Goal: Find specific page/section: Find specific page/section

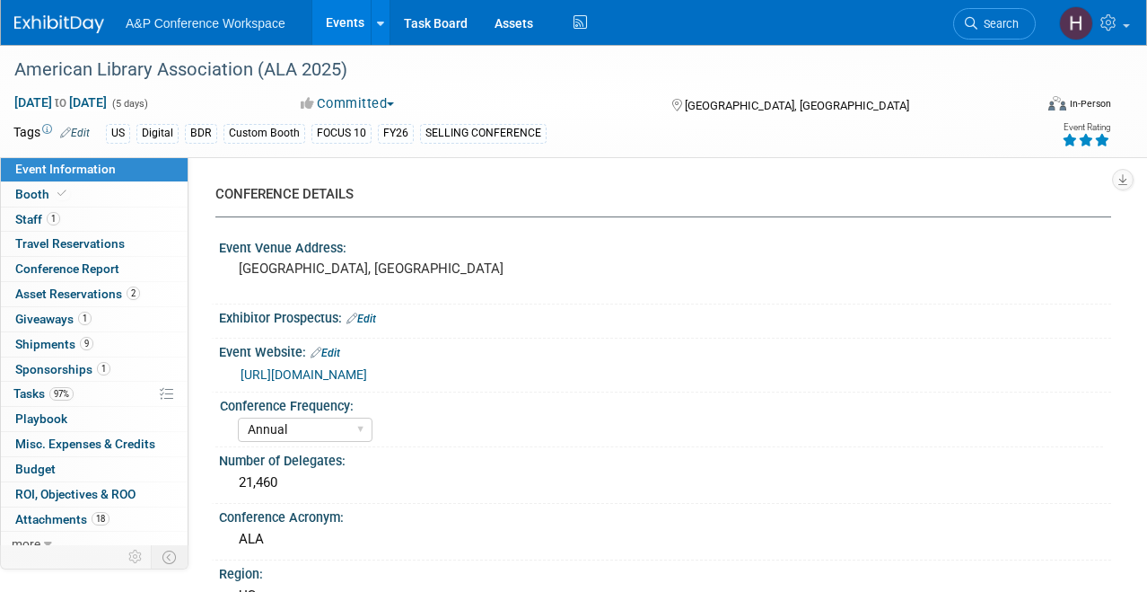
select select "Annual"
select select "Level 1"
select select "In-Person Booth"
select select "Libraries"
select select "Bloomsbury Digital Resources"
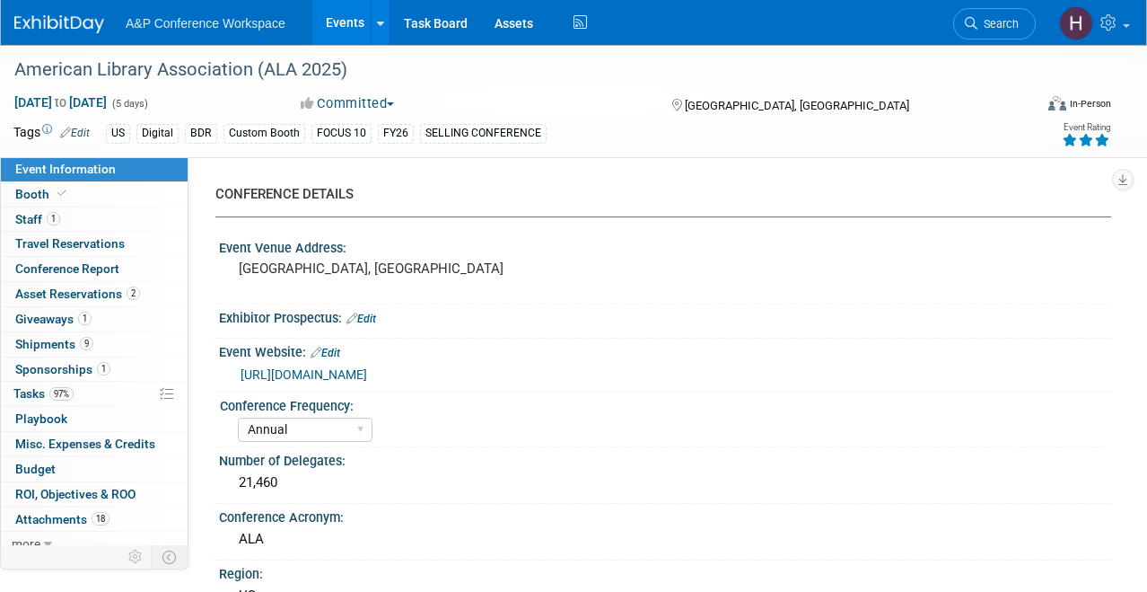
select select "[PERSON_NAME]"
select select "BDR Product Awareness and Trial Generation​"
click at [977, 33] on link "Search" at bounding box center [994, 23] width 83 height 31
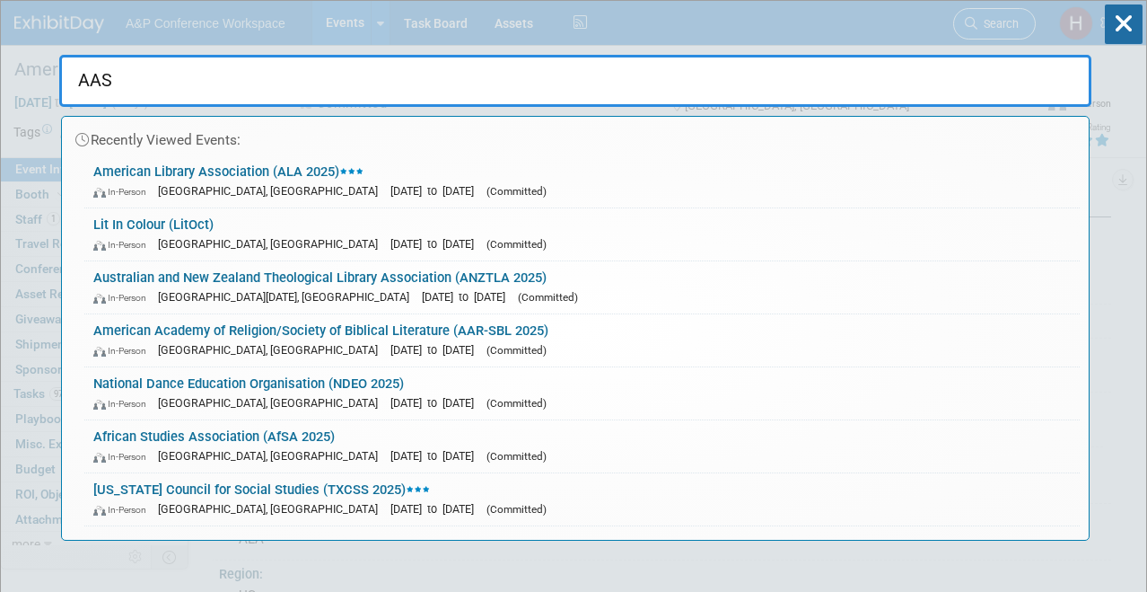
type input "AASL"
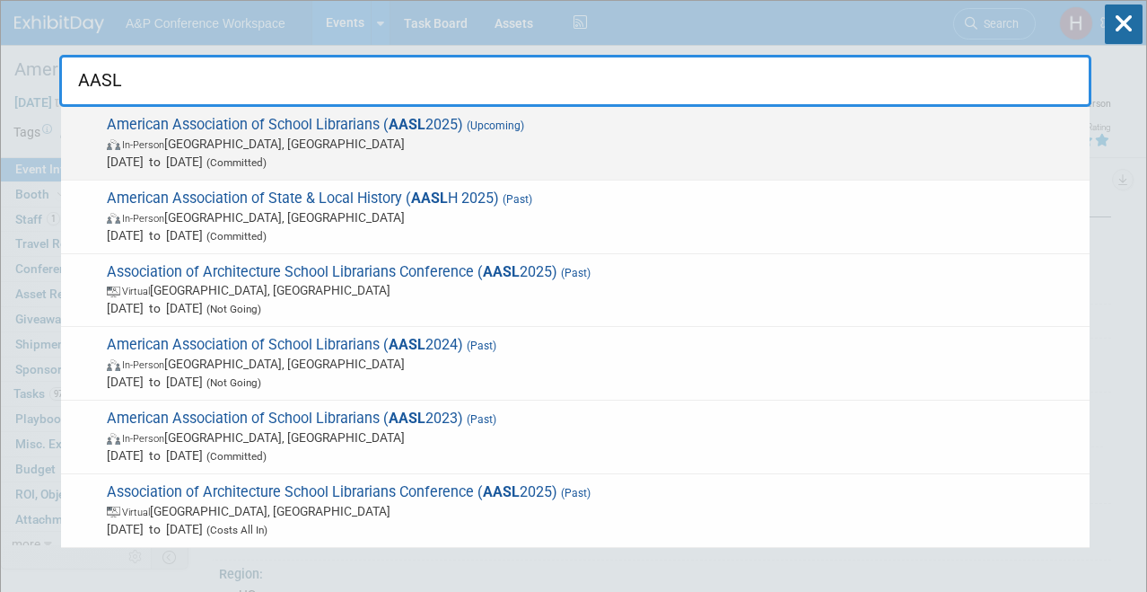
click at [735, 141] on span "In-Person [GEOGRAPHIC_DATA], [GEOGRAPHIC_DATA]" at bounding box center [594, 144] width 974 height 18
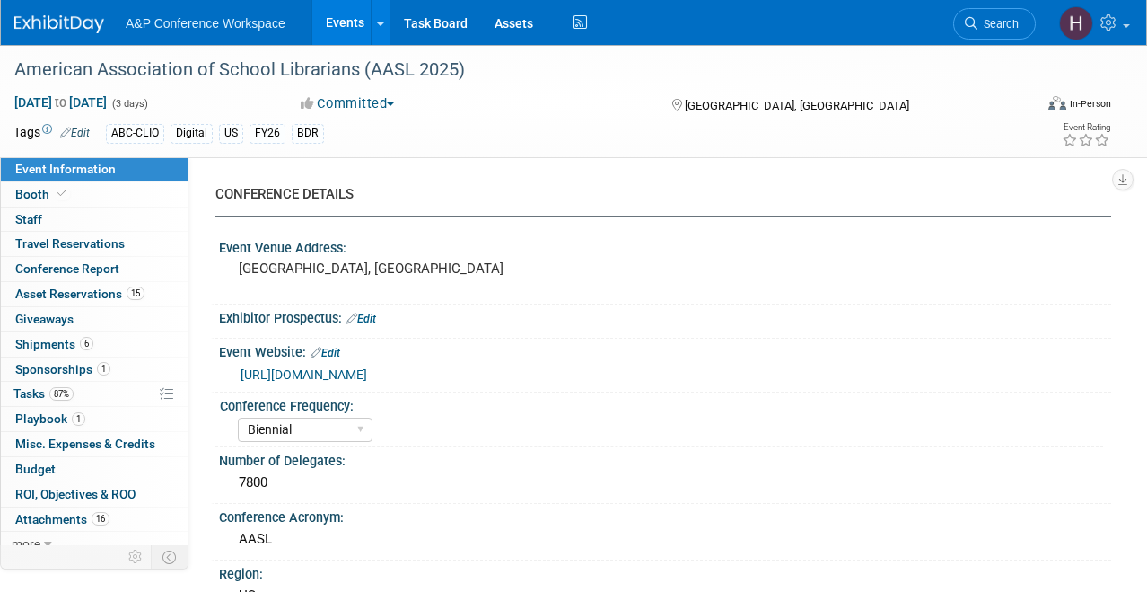
select select "Biennial"
select select "Level 1"
select select "In-Person Booth"
select select "Schools"
select select "Bloomsbury Digital Resources"
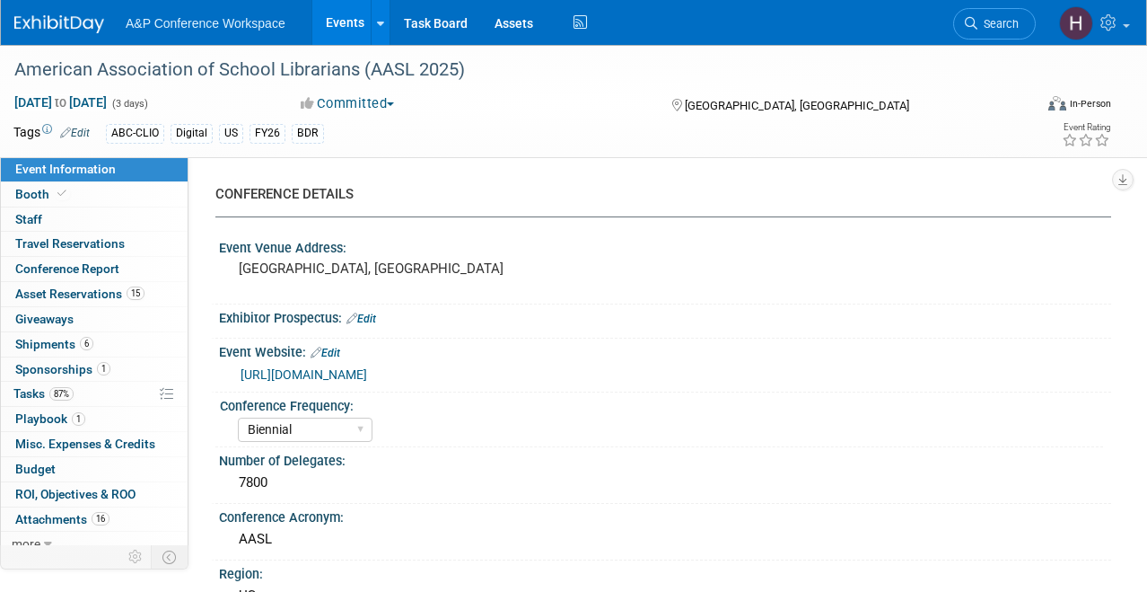
select select "[PERSON_NAME]"
select select "BDR Product Awareness and Trial Generation​"
click at [102, 393] on link "87% Tasks 87%" at bounding box center [94, 394] width 187 height 24
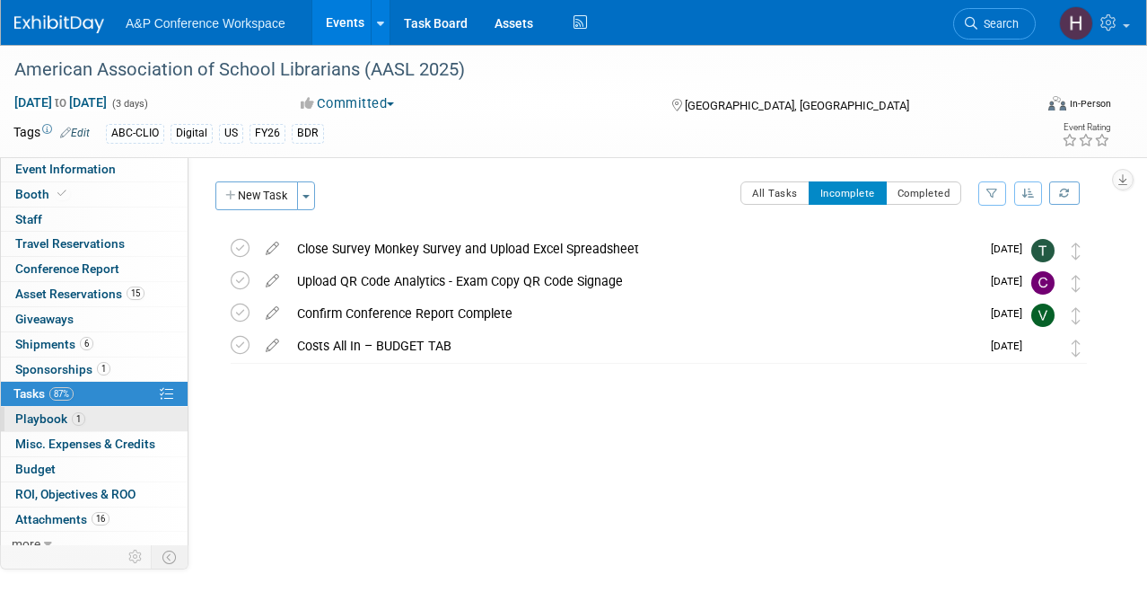
click at [109, 407] on link "1 Playbook 1" at bounding box center [94, 419] width 187 height 24
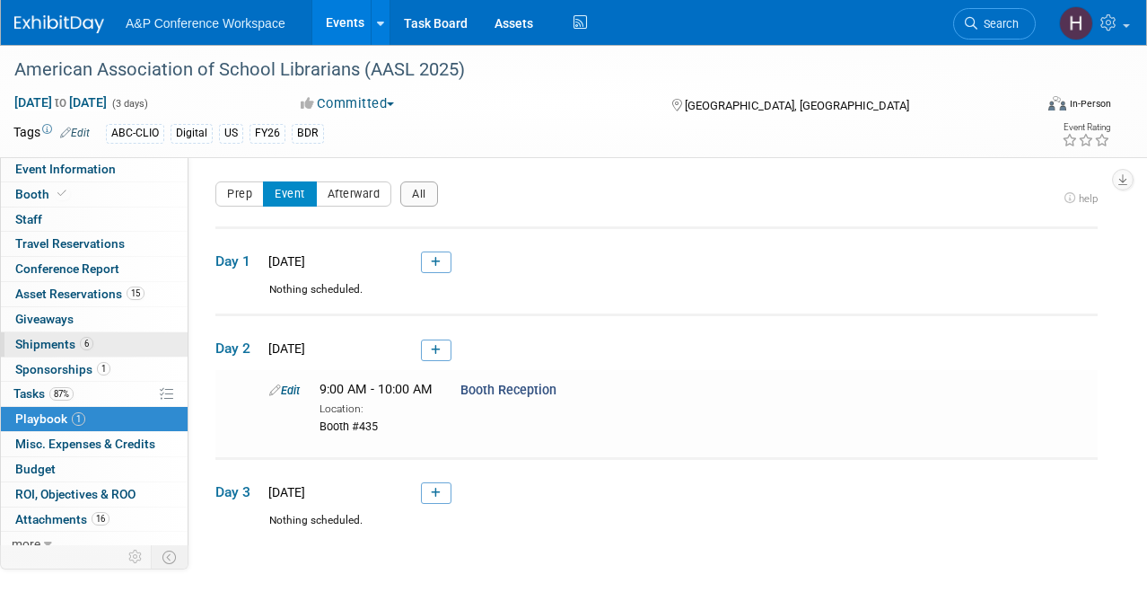
click at [110, 338] on link "6 Shipments 6" at bounding box center [94, 344] width 187 height 24
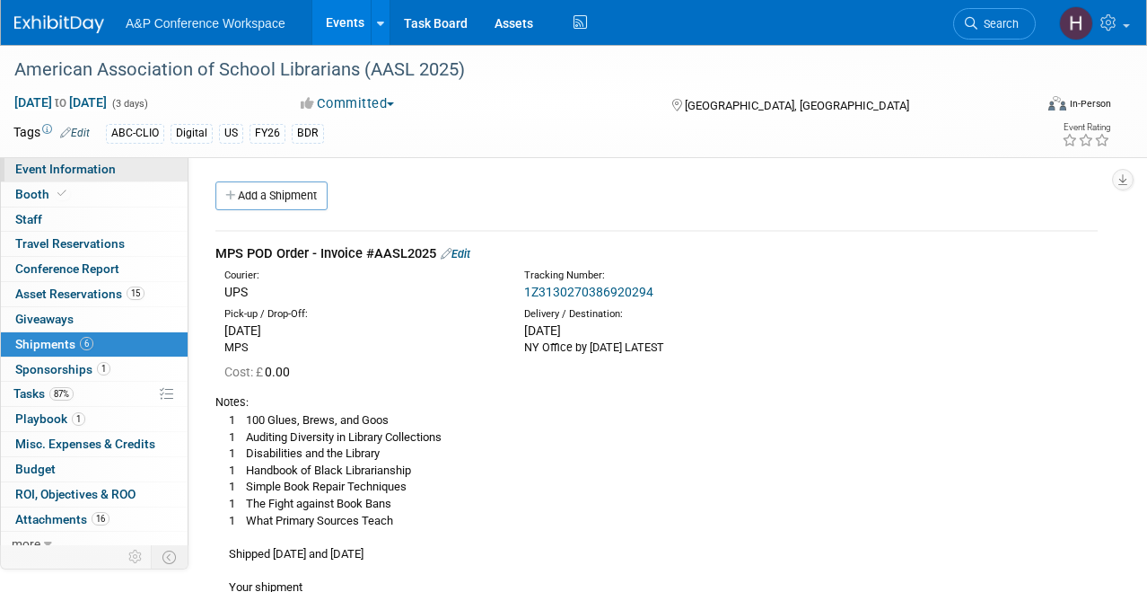
click at [75, 171] on span "Event Information" at bounding box center [65, 169] width 101 height 14
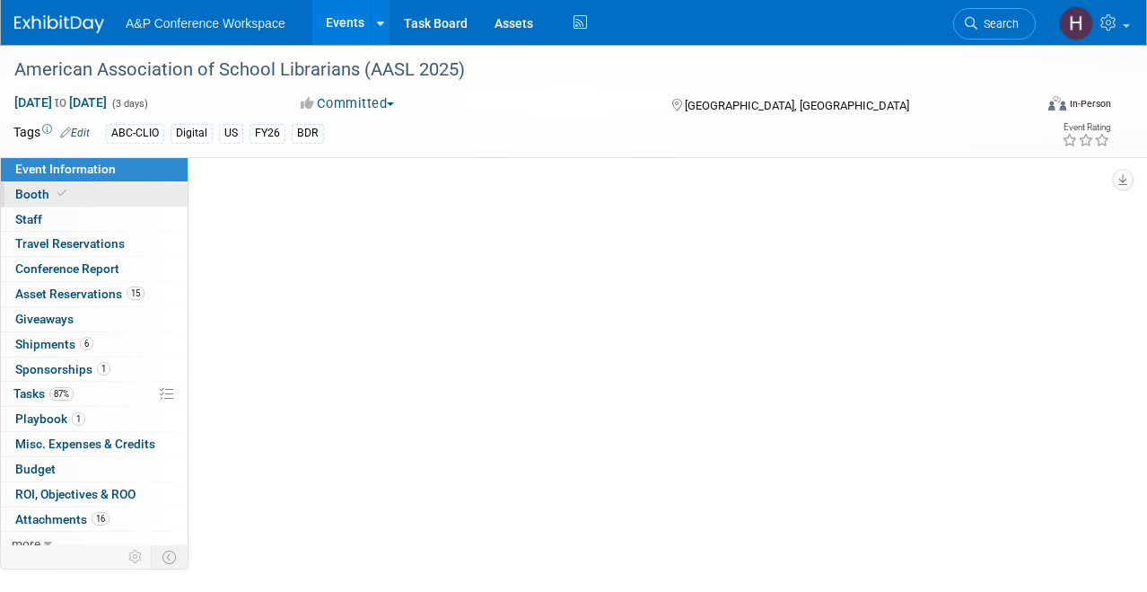
select select "Biennial"
select select "Level 1"
select select "In-Person Booth"
select select "Schools"
select select "Bloomsbury Digital Resources"
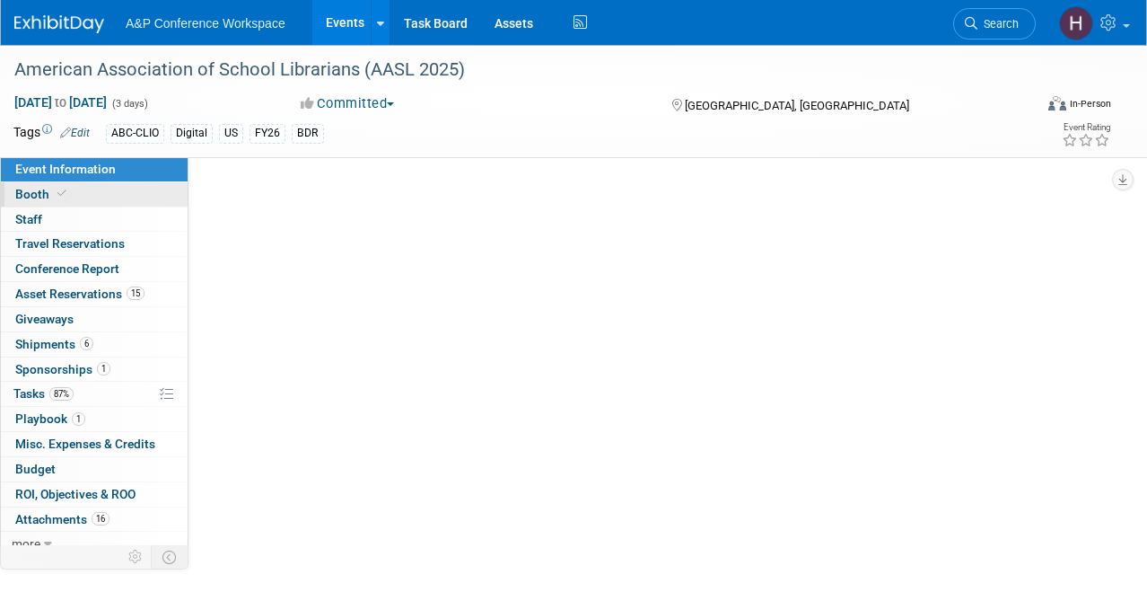
select select "[PERSON_NAME]"
select select "BDR Product Awareness and Trial Generation​"
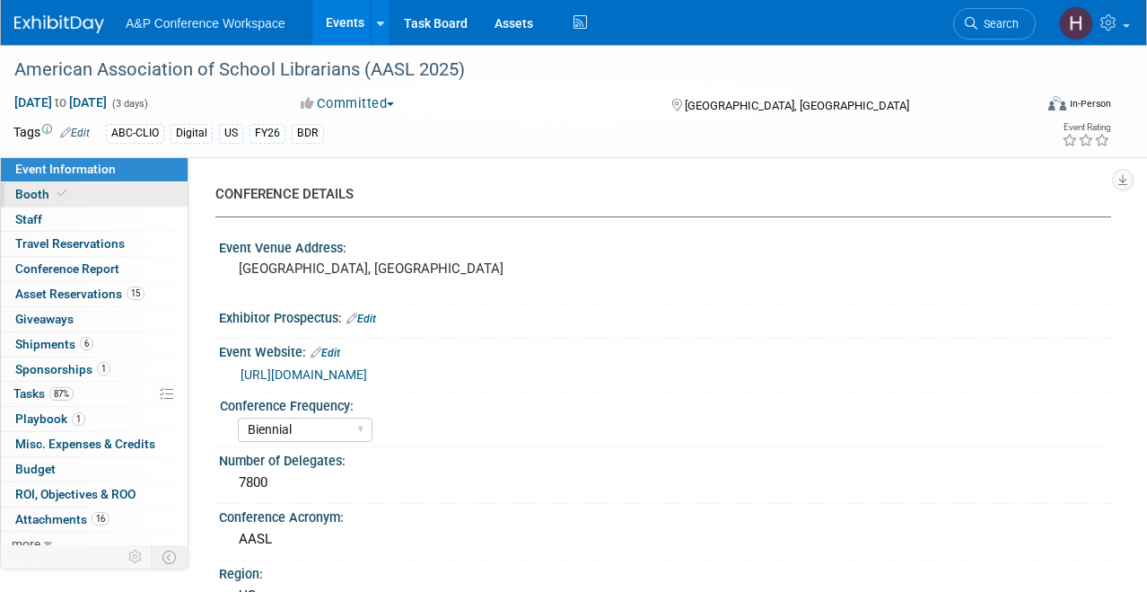
click at [75, 201] on link "Booth" at bounding box center [94, 194] width 187 height 24
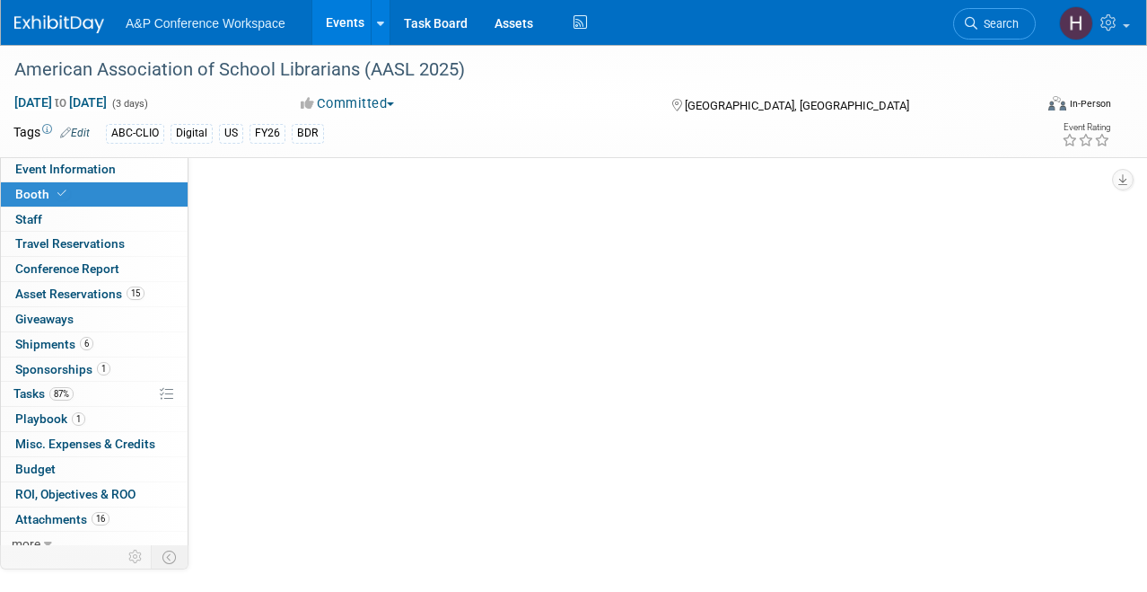
select select "CLDC - Digital/BDR"
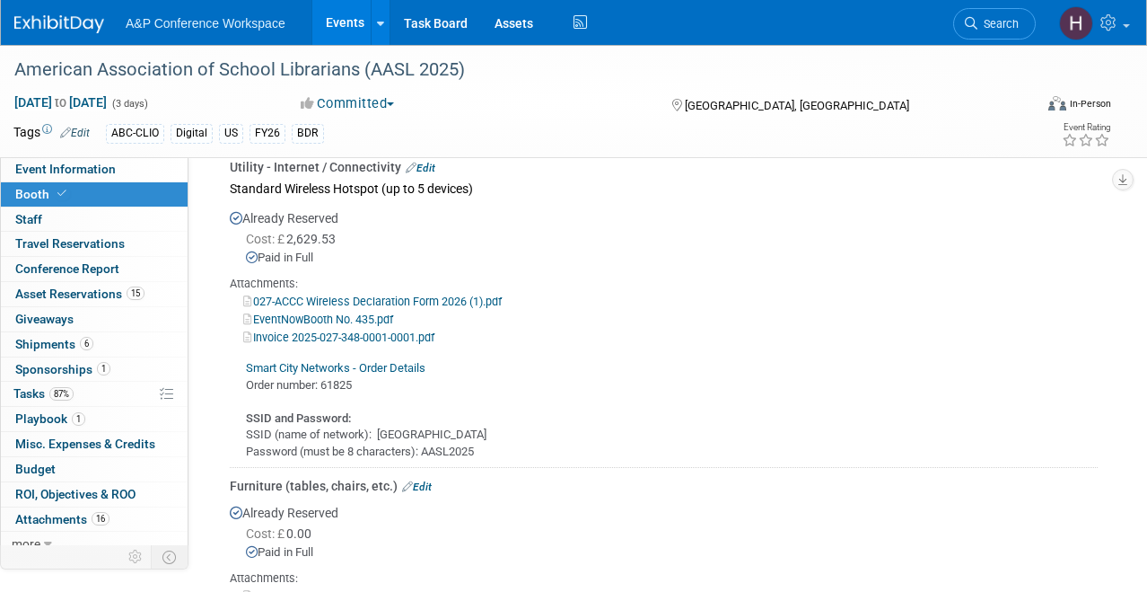
scroll to position [2582, 0]
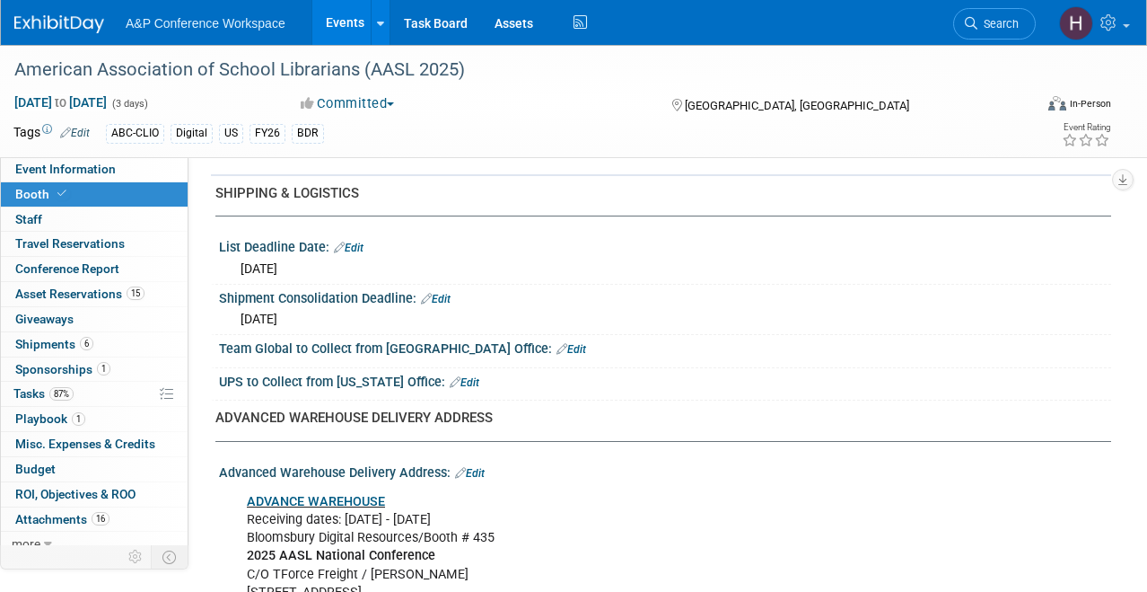
click at [83, 182] on link "Booth" at bounding box center [94, 194] width 187 height 24
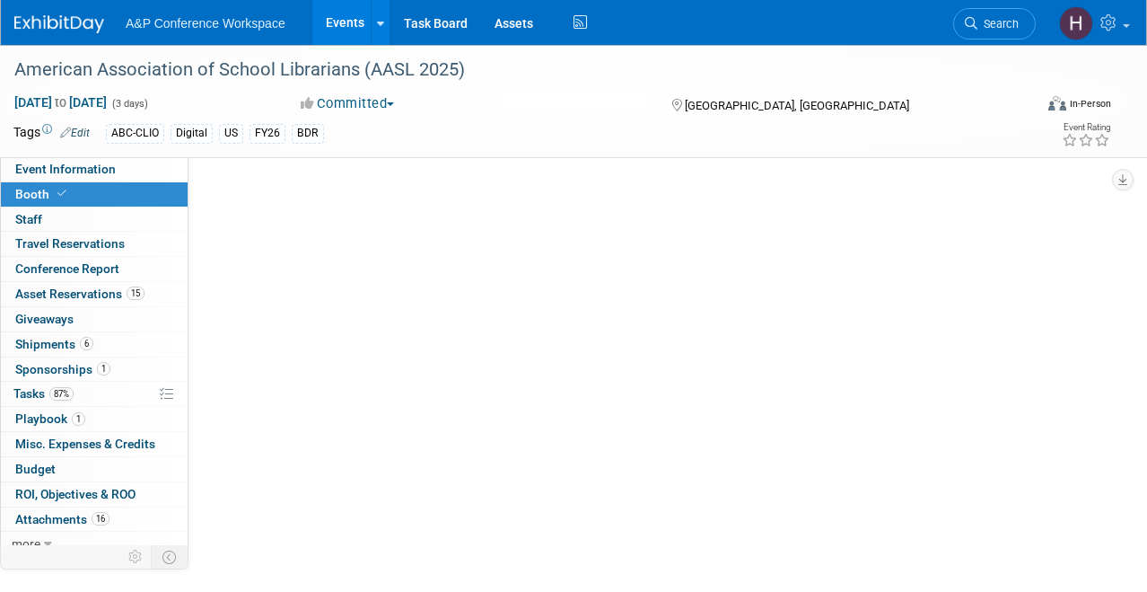
select select "CLDC - Digital/BDR"
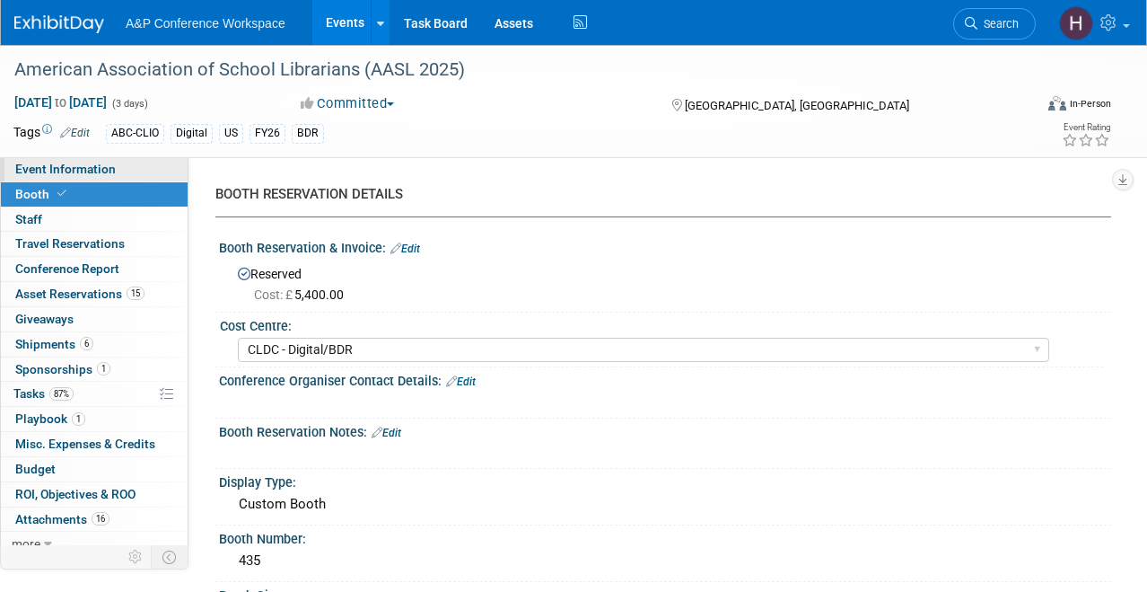
click at [84, 170] on span "Event Information" at bounding box center [65, 169] width 101 height 14
select select "Biennial"
select select "Level 1"
select select "In-Person Booth"
select select "Schools"
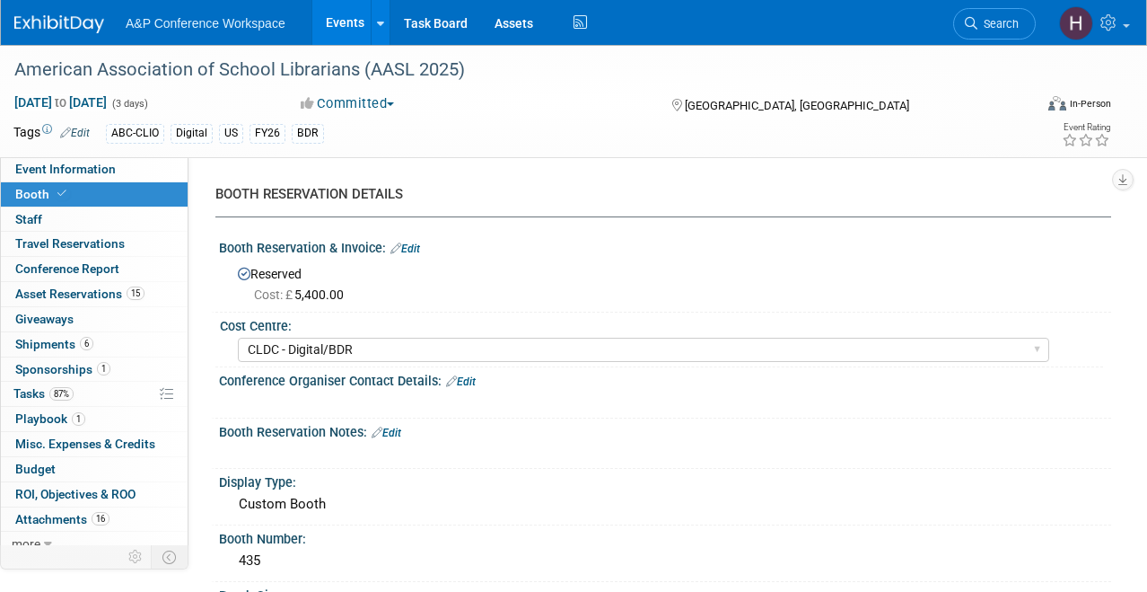
select select "Bloomsbury Digital Resources"
select select "[PERSON_NAME]"
select select "BDR Product Awareness and Trial Generation​"
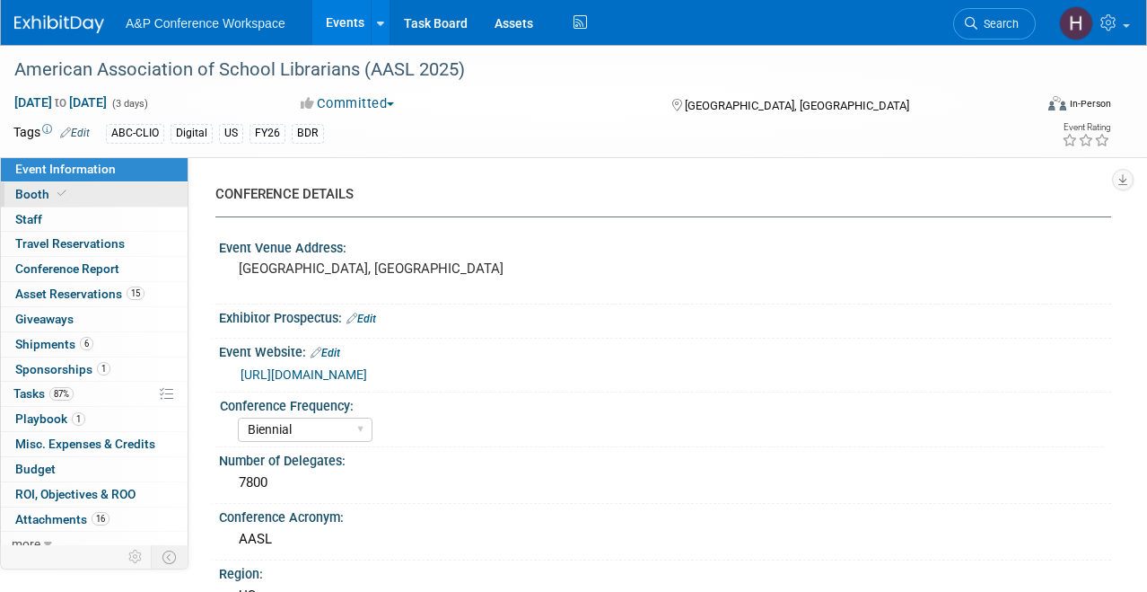
click at [121, 201] on link "Booth" at bounding box center [94, 194] width 187 height 24
select select "CLDC - Digital/BDR"
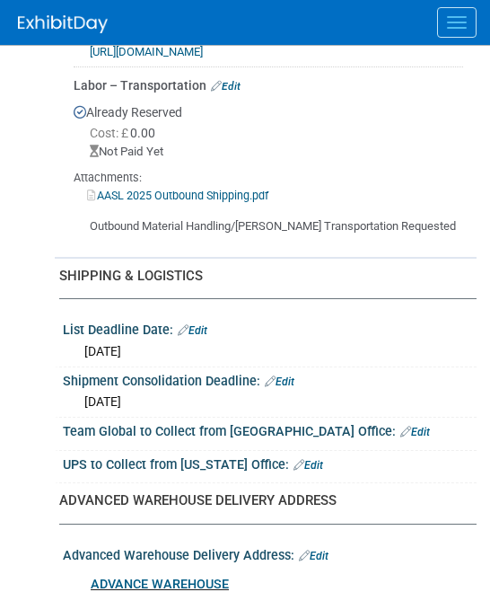
scroll to position [2495, 0]
